Goal: Communication & Community: Answer question/provide support

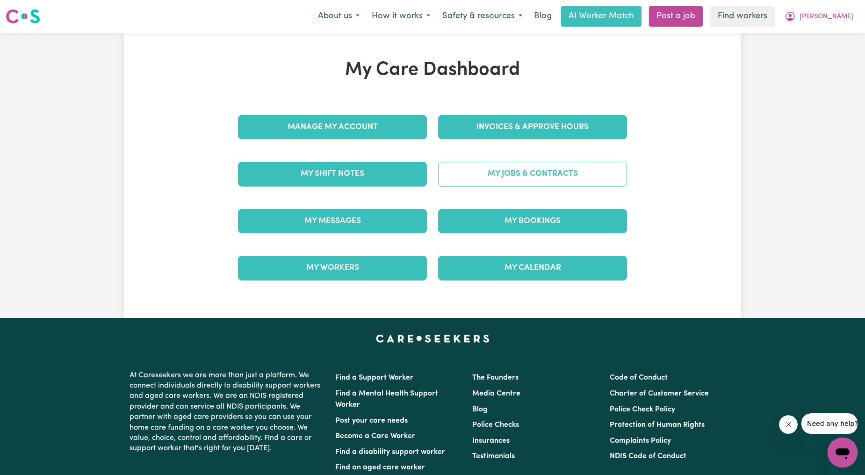
click at [503, 167] on link "My Jobs & Contracts" at bounding box center [532, 174] width 189 height 24
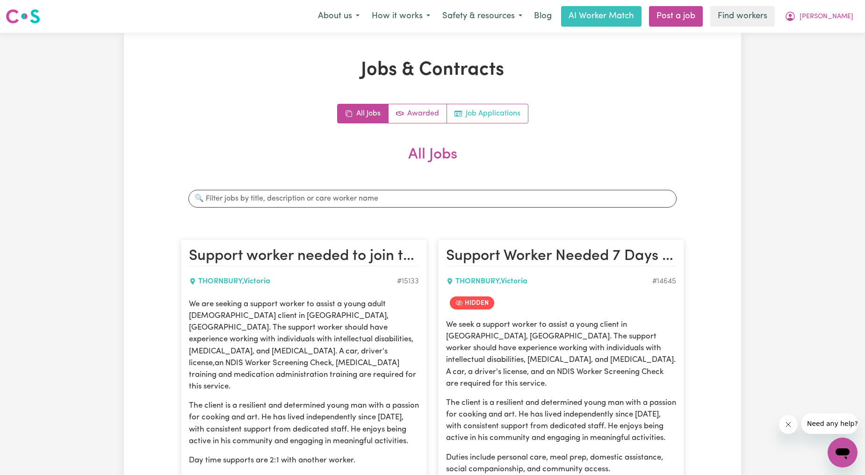
click at [509, 118] on link "Job Applications" at bounding box center [487, 113] width 81 height 19
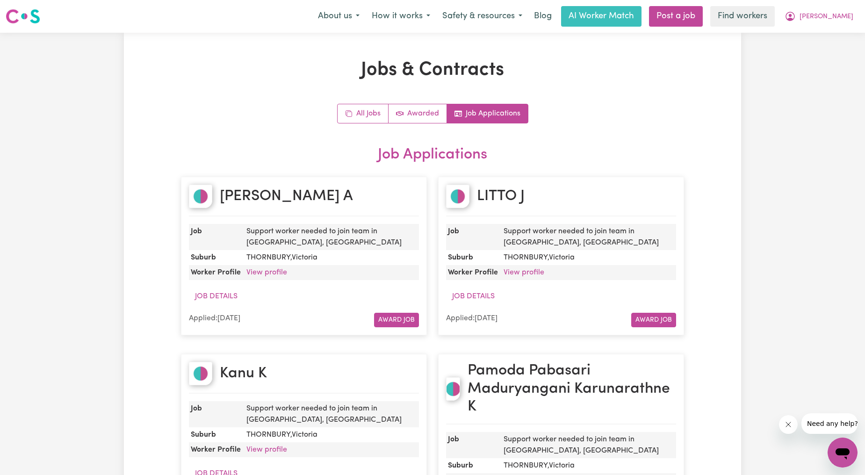
scroll to position [173, 0]
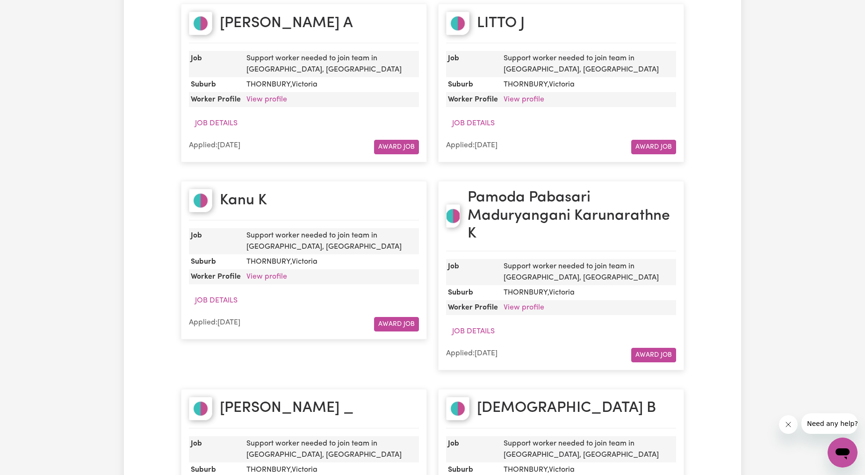
click at [255, 265] on dd "THORNBURY , Victoria" at bounding box center [331, 261] width 176 height 15
click at [266, 276] on link "View profile" at bounding box center [266, 276] width 41 height 7
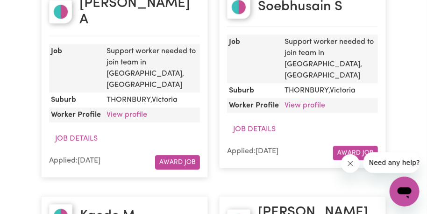
scroll to position [671, 0]
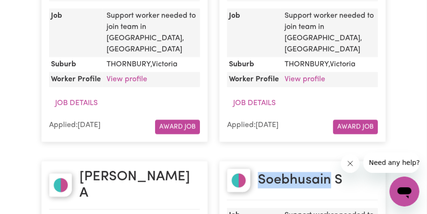
drag, startPoint x: 330, startPoint y: 85, endPoint x: 260, endPoint y: 79, distance: 69.4
click at [260, 172] on h2 "Soebhusain S" at bounding box center [300, 180] width 85 height 16
copy h2 "Soebhusain"
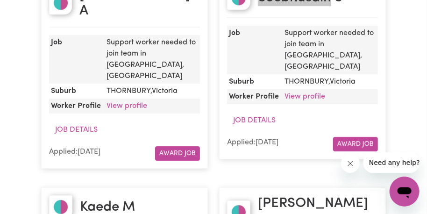
scroll to position [844, 0]
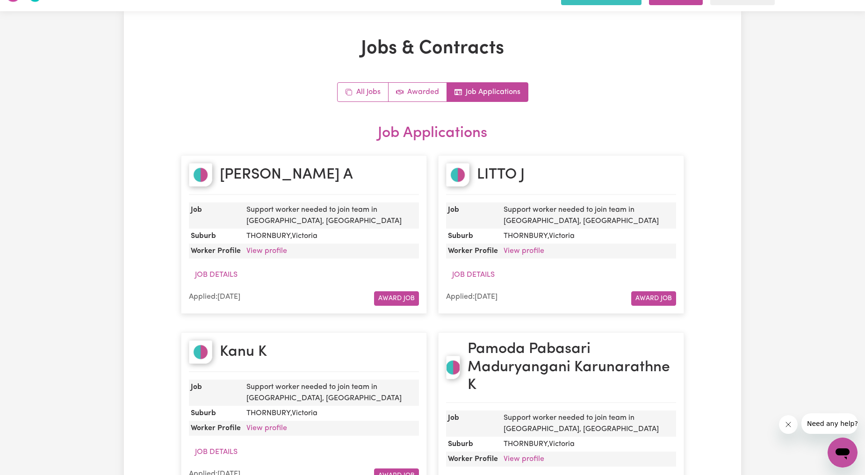
scroll to position [0, 0]
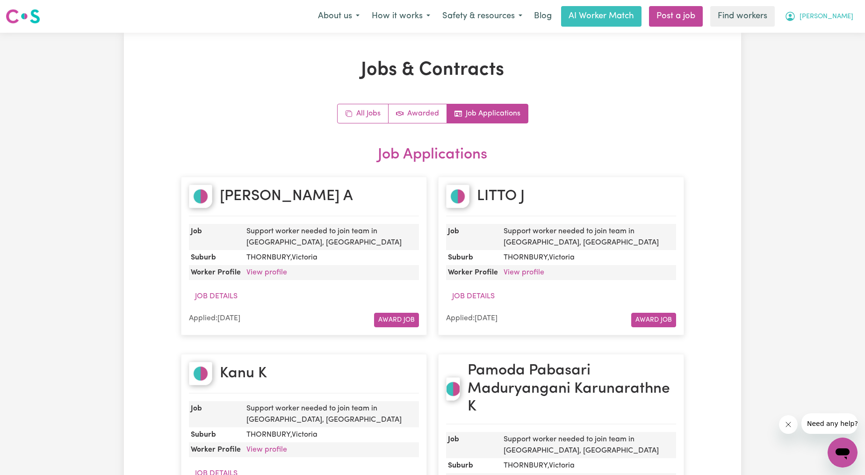
click at [853, 22] on button "[PERSON_NAME]" at bounding box center [818, 17] width 81 height 20
click at [812, 36] on link "My Dashboard" at bounding box center [822, 37] width 74 height 18
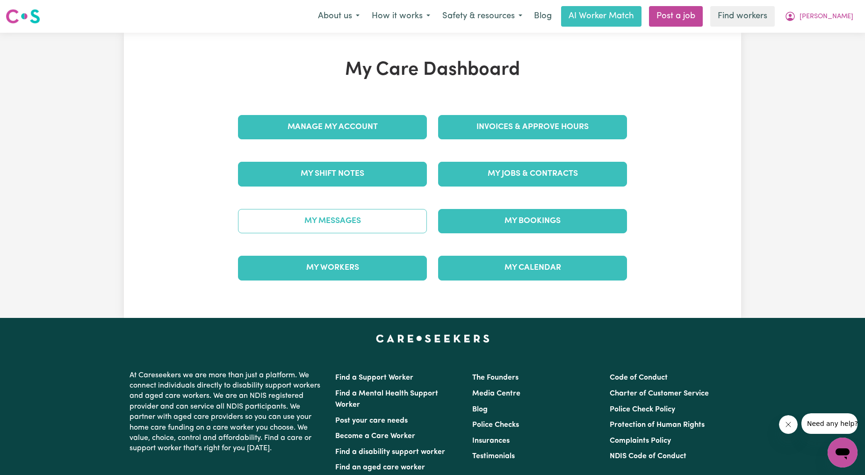
click at [343, 223] on link "My Messages" at bounding box center [332, 221] width 189 height 24
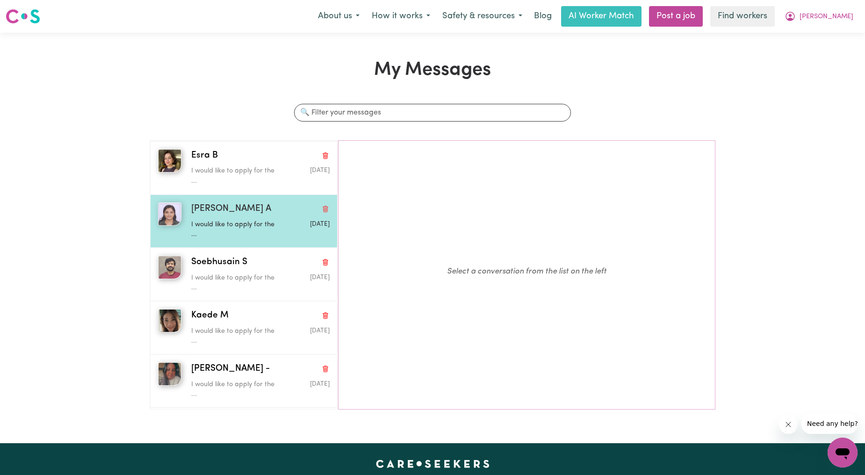
scroll to position [519, 0]
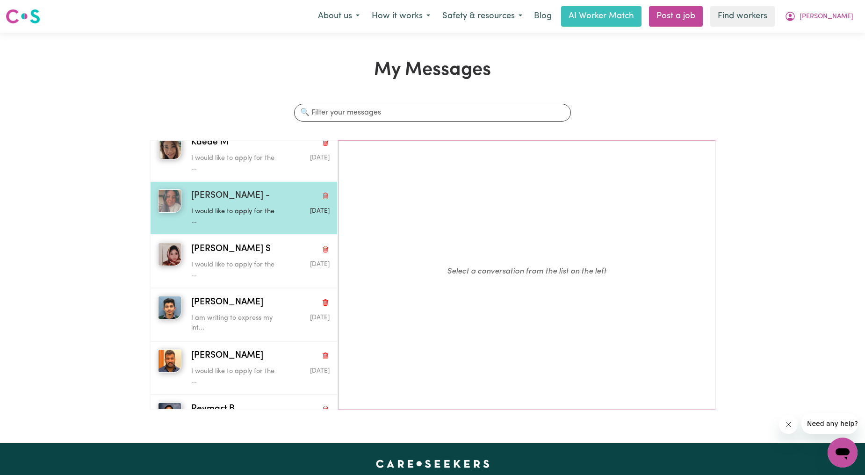
click at [227, 206] on div "I would like to apply for the ..." at bounding box center [237, 215] width 93 height 24
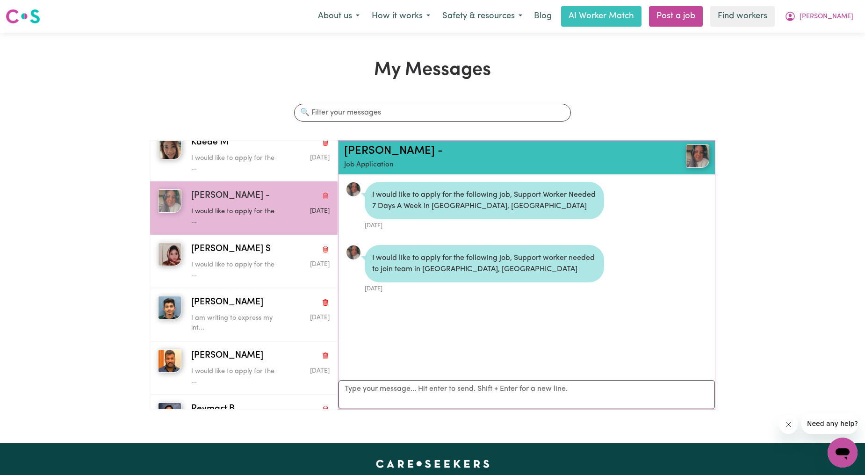
scroll to position [6, 0]
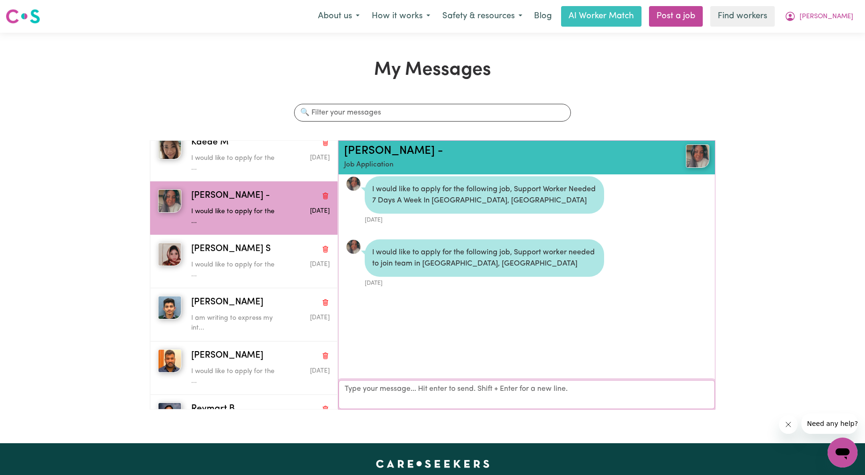
click at [409, 397] on textarea "Your reply" at bounding box center [526, 394] width 376 height 29
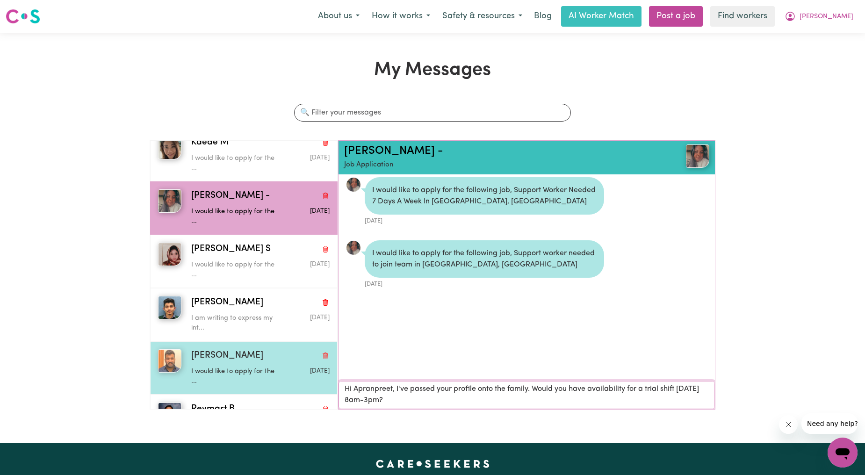
scroll to position [0, 0]
drag, startPoint x: 402, startPoint y: 403, endPoint x: 303, endPoint y: 360, distance: 107.7
click at [303, 360] on div "Bijaya A I would like to apply for the ... 17 h ago LITTO J I would like to app…" at bounding box center [432, 278] width 565 height 277
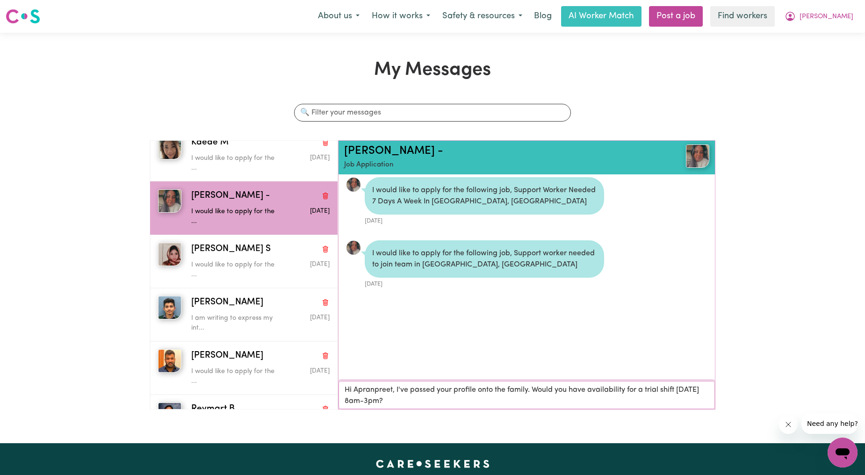
type textarea "Hi Apranpreet, I've passed your profile onto the family. Would you have availab…"
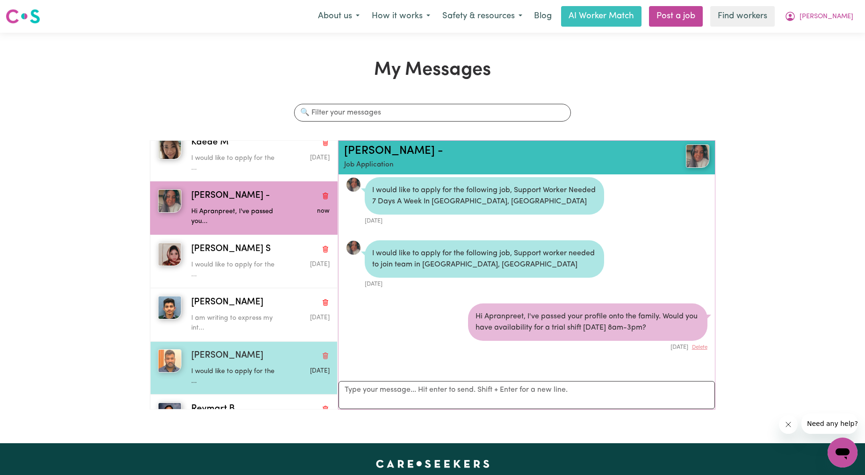
click at [245, 357] on div "Sai Teja B" at bounding box center [260, 356] width 138 height 14
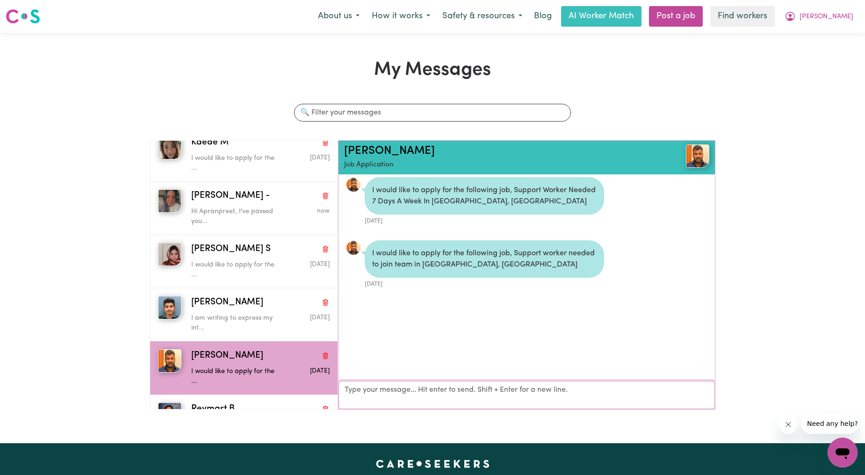
click at [411, 402] on textarea "Your reply" at bounding box center [526, 395] width 376 height 28
paste textarea "Hi Apranpreet, I've passed your profile onto the family. Would you have availab…"
click at [377, 393] on textarea "Hi Apranpreet, I've passed your profile onto the family. Would you have availab…" at bounding box center [526, 395] width 376 height 28
click at [403, 395] on textarea "Hi Sai, I've passed your profile onto the family. Would you have availability f…" at bounding box center [526, 395] width 376 height 28
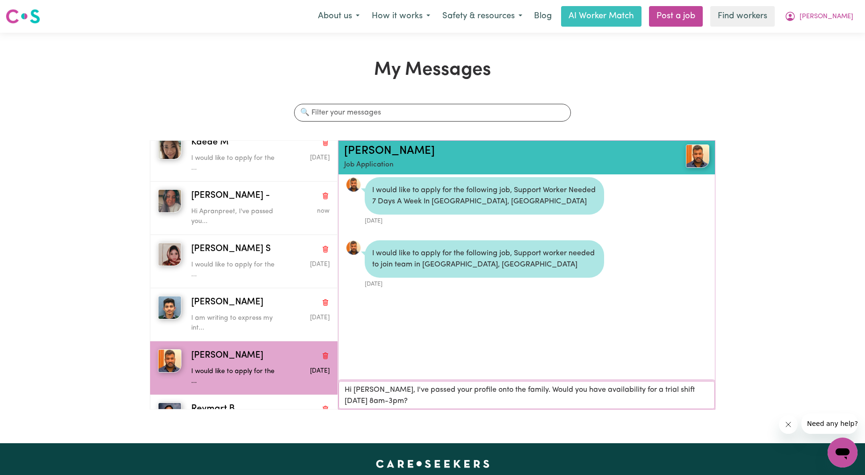
type textarea "Hi Sai, I've passed your profile onto the family. Would you have availability f…"
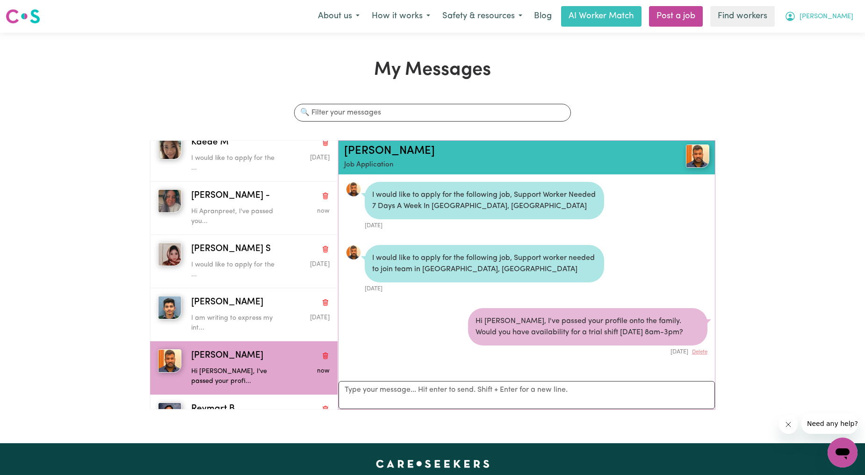
click at [845, 15] on span "[PERSON_NAME]" at bounding box center [826, 17] width 54 height 10
click at [822, 48] on link "Logout" at bounding box center [822, 54] width 74 height 18
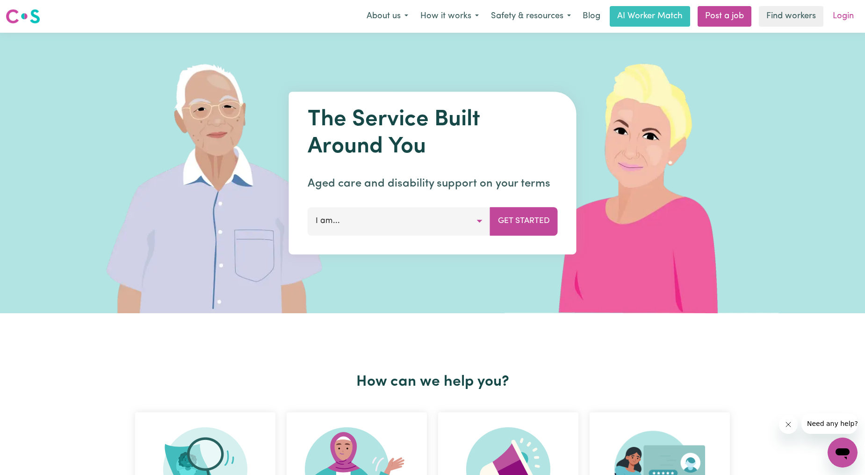
click at [839, 22] on link "Login" at bounding box center [843, 16] width 32 height 21
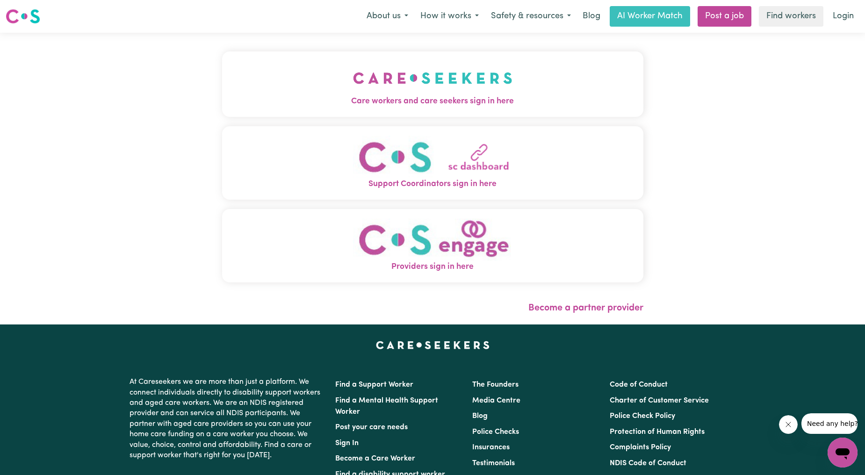
click at [353, 85] on img "Care workers and care seekers sign in here" at bounding box center [432, 78] width 159 height 35
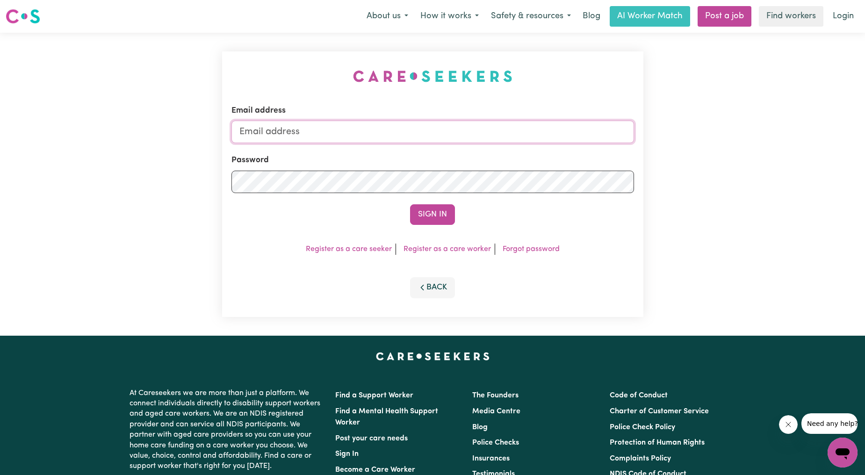
click at [287, 131] on input "Email address" at bounding box center [432, 132] width 403 height 22
drag, startPoint x: 288, startPoint y: 128, endPoint x: 521, endPoint y: 118, distance: 233.9
click at [521, 118] on div "Email address superuser~ethan@careseekers.com.au" at bounding box center [432, 124] width 403 height 38
type input "superuser~cecilia.myrecovery101@gmail.com"
click at [423, 228] on div "Email address superuser~cecilia.myrecovery101@gmail.com Password Sign In Regist…" at bounding box center [432, 184] width 421 height 266
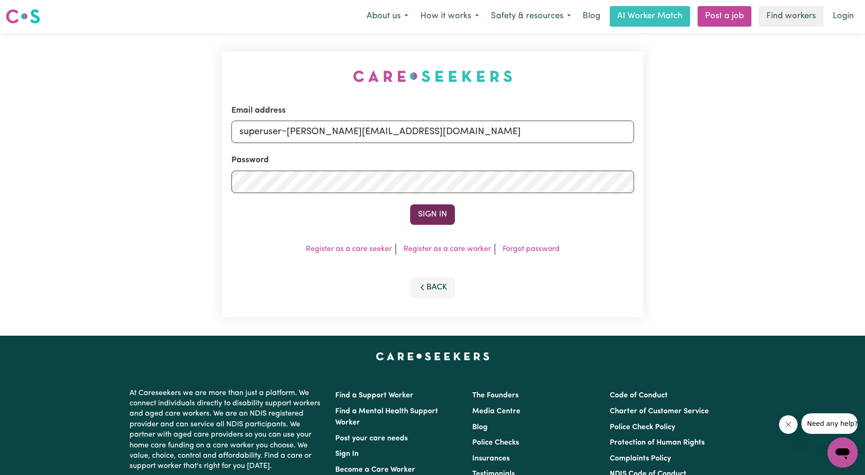
click at [442, 204] on button "Sign In" at bounding box center [432, 214] width 45 height 21
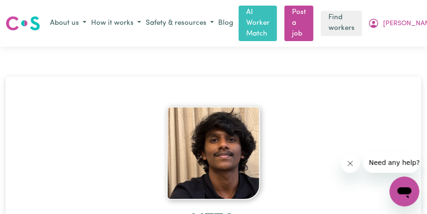
click at [68, 116] on div at bounding box center [213, 154] width 325 height 94
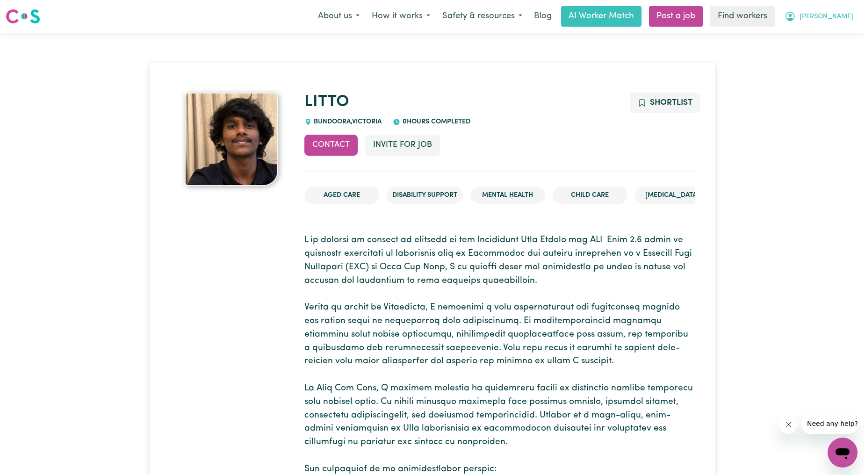
click at [818, 19] on button "[PERSON_NAME]" at bounding box center [818, 17] width 81 height 20
click at [820, 32] on link "My Dashboard" at bounding box center [822, 37] width 74 height 18
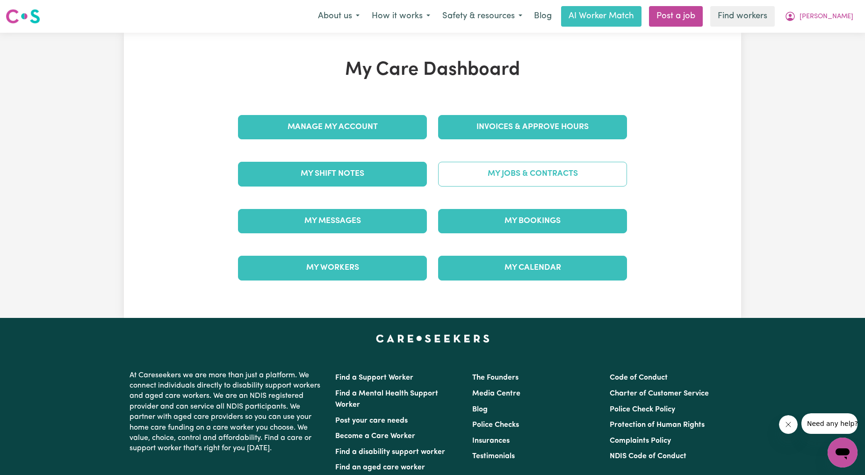
click at [543, 165] on link "My Jobs & Contracts" at bounding box center [532, 174] width 189 height 24
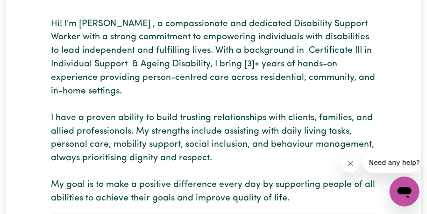
scroll to position [173, 0]
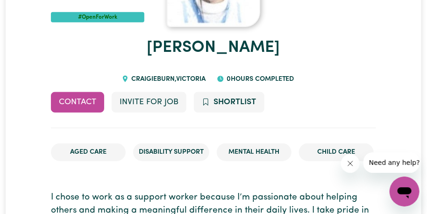
scroll to position [346, 0]
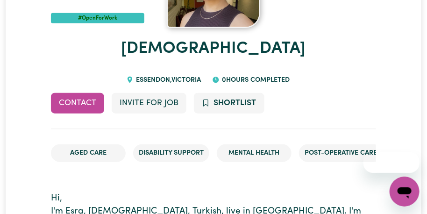
scroll to position [173, 0]
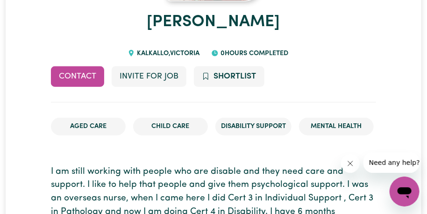
scroll to position [173, 0]
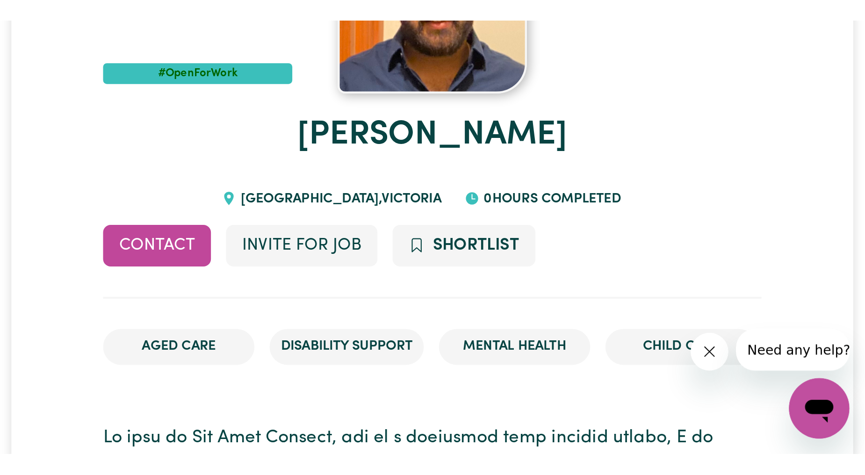
scroll to position [173, 0]
